Goal: Task Accomplishment & Management: Use online tool/utility

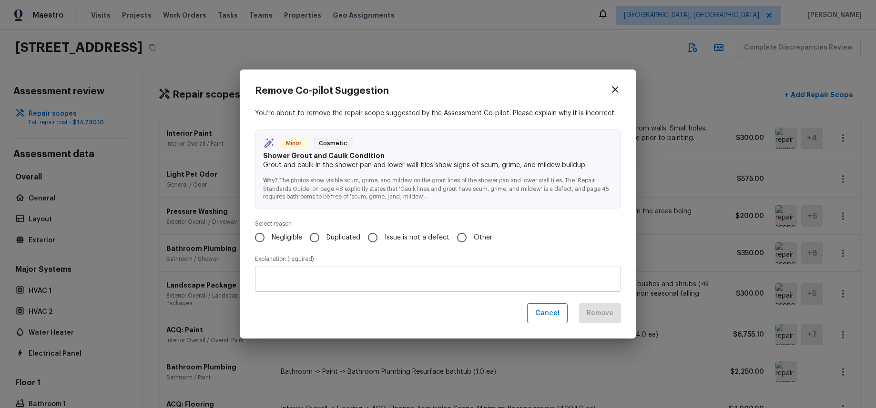
click at [510, 40] on div "Remove Co-pilot Suggestion You’re about to remove the repair scope suggested by…" at bounding box center [438, 204] width 876 height 408
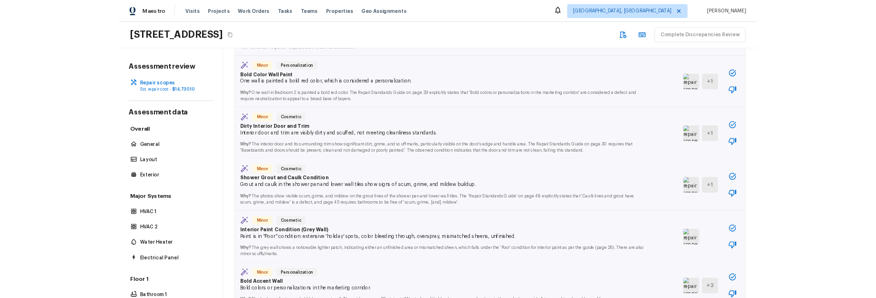
scroll to position [427, 0]
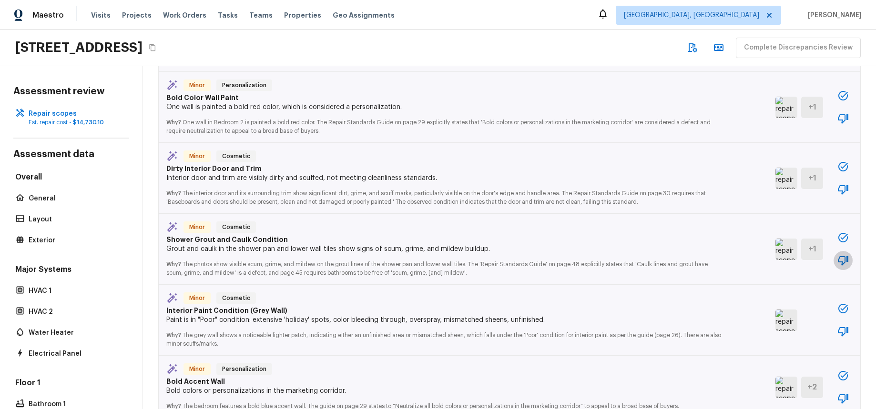
click at [845, 257] on icon "button" at bounding box center [842, 260] width 11 height 11
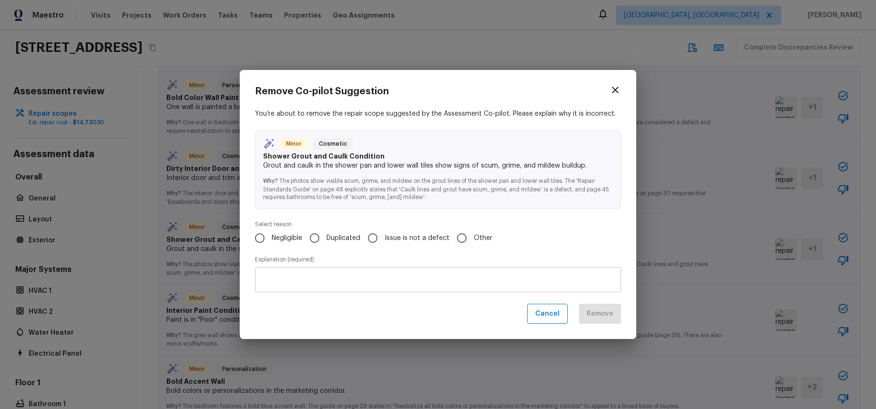
click at [518, 281] on textarea at bounding box center [438, 280] width 353 height 10
click at [552, 242] on div "Negligible Duplicated Issue is not a defect Other" at bounding box center [438, 238] width 366 height 20
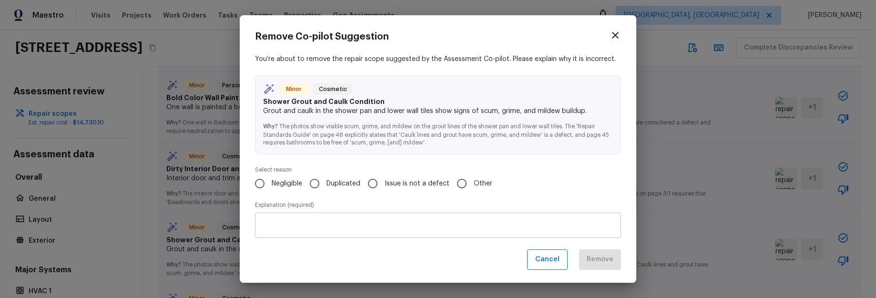
drag, startPoint x: 557, startPoint y: 259, endPoint x: 663, endPoint y: 260, distance: 105.8
click at [557, 259] on button "Cancel" at bounding box center [547, 259] width 40 height 20
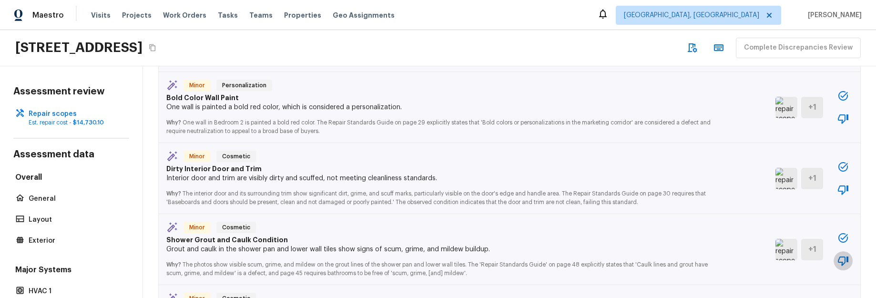
click at [845, 260] on icon "button" at bounding box center [842, 261] width 10 height 10
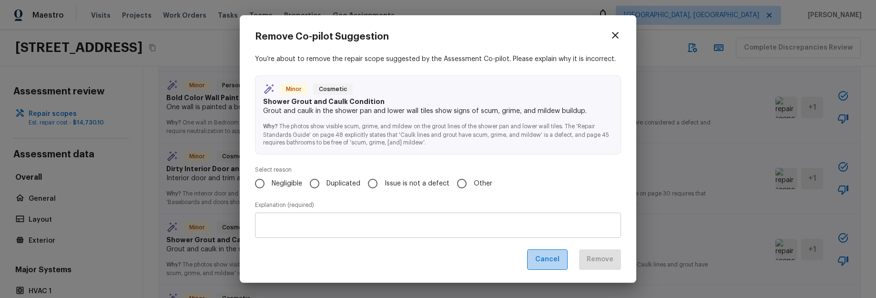
drag, startPoint x: 551, startPoint y: 257, endPoint x: 769, endPoint y: 191, distance: 228.3
click at [551, 257] on button "Cancel" at bounding box center [547, 259] width 40 height 20
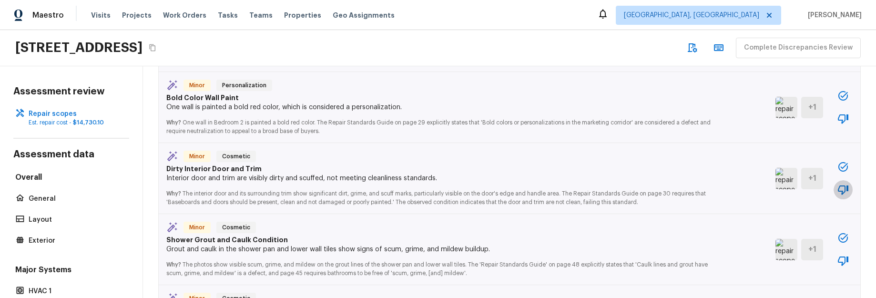
click at [842, 188] on icon "button" at bounding box center [842, 189] width 11 height 11
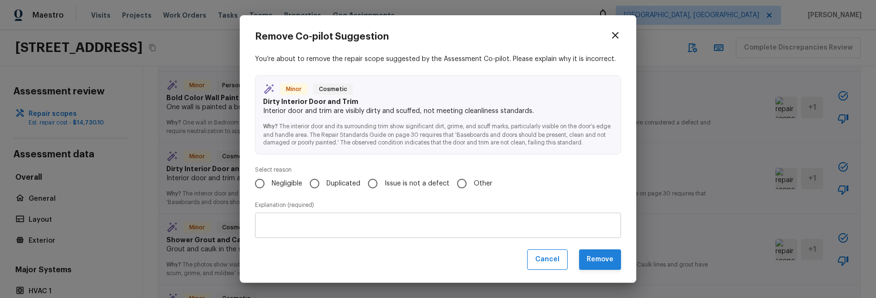
click at [610, 258] on button "Remove" at bounding box center [600, 259] width 42 height 20
